Goal: Task Accomplishment & Management: Complete application form

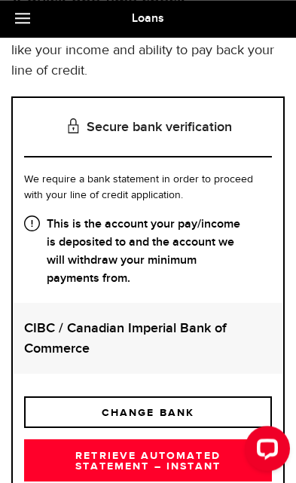
scroll to position [175, 0]
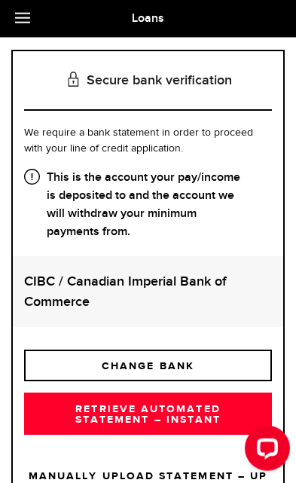
click at [158, 278] on strong "CIBC / Canadian Imperial Bank of Commerce" at bounding box center [148, 291] width 248 height 41
click at [128, 284] on strong "CIBC / Canadian Imperial Bank of Commerce" at bounding box center [148, 291] width 248 height 41
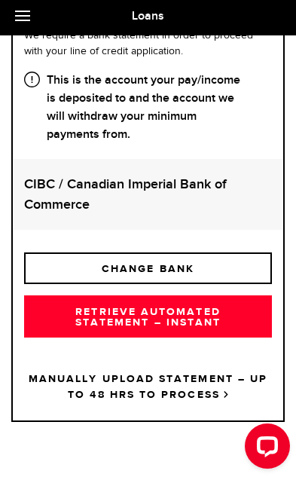
scroll to position [271, 0]
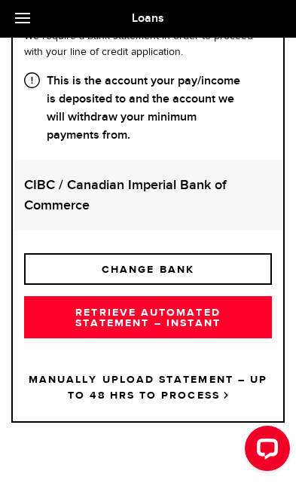
click at [147, 194] on strong "CIBC / Canadian Imperial Bank of Commerce" at bounding box center [148, 195] width 248 height 41
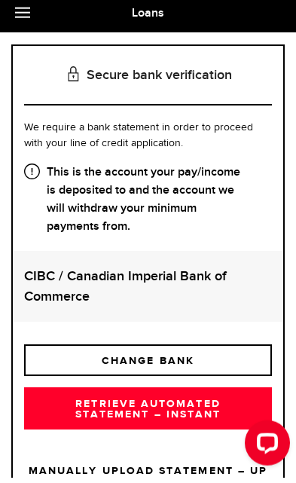
scroll to position [176, 0]
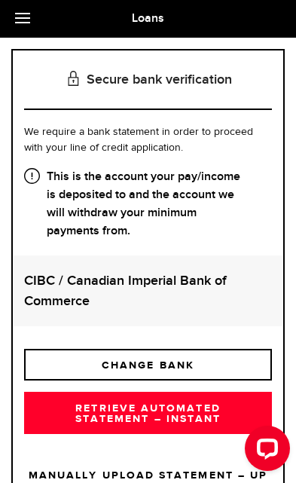
click at [130, 284] on strong "CIBC / Canadian Imperial Bank of Commerce" at bounding box center [148, 291] width 248 height 41
click at [242, 288] on strong "CIBC / Canadian Imperial Bank of Commerce" at bounding box center [148, 291] width 248 height 41
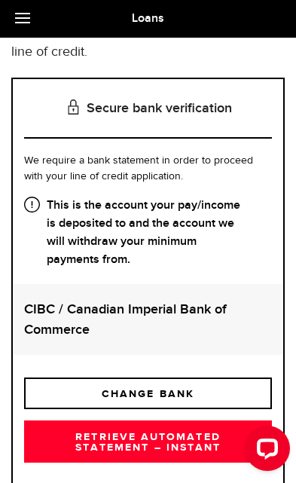
scroll to position [175, 0]
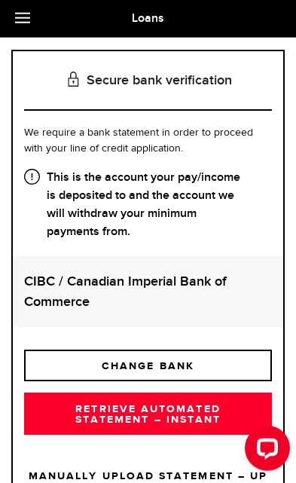
click at [170, 410] on link "RETRIEVE AUTOMATED STATEMENT – INSTANT" at bounding box center [148, 414] width 248 height 42
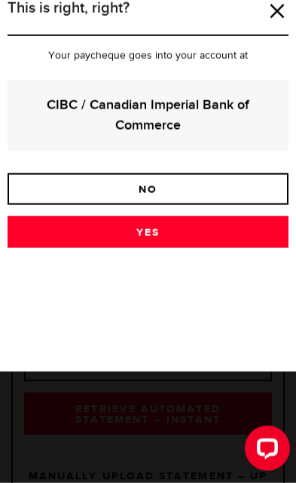
click at [149, 231] on link "Yes" at bounding box center [148, 232] width 281 height 32
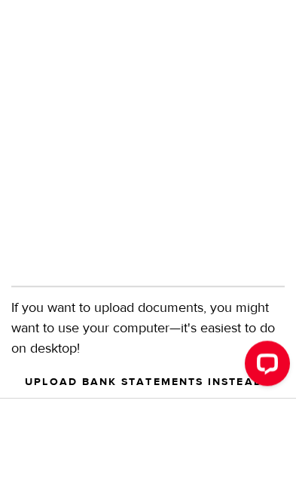
scroll to position [457, 0]
